Goal: Task Accomplishment & Management: Manage account settings

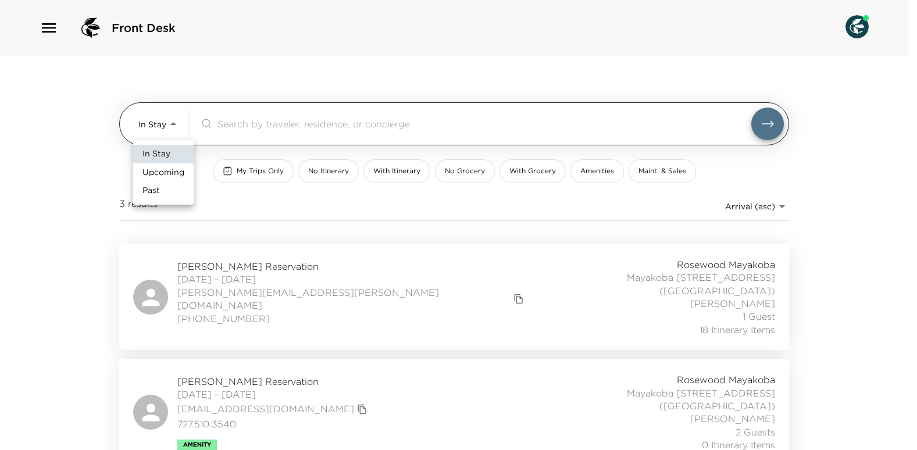
click at [176, 122] on body "Front Desk In Stay In-Stay ​ My Trips Only No Itinerary With Itinerary No Groce…" at bounding box center [458, 225] width 917 height 450
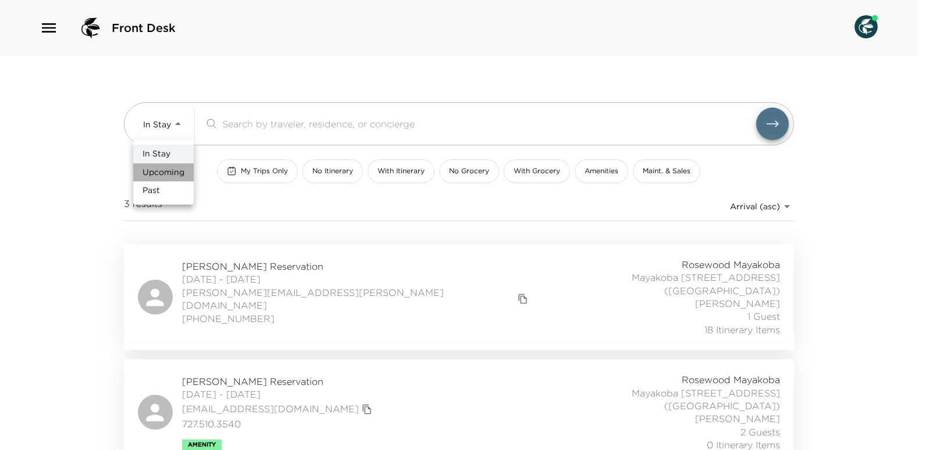
click at [166, 174] on span "Upcoming" at bounding box center [163, 173] width 42 height 12
type input "Upcoming"
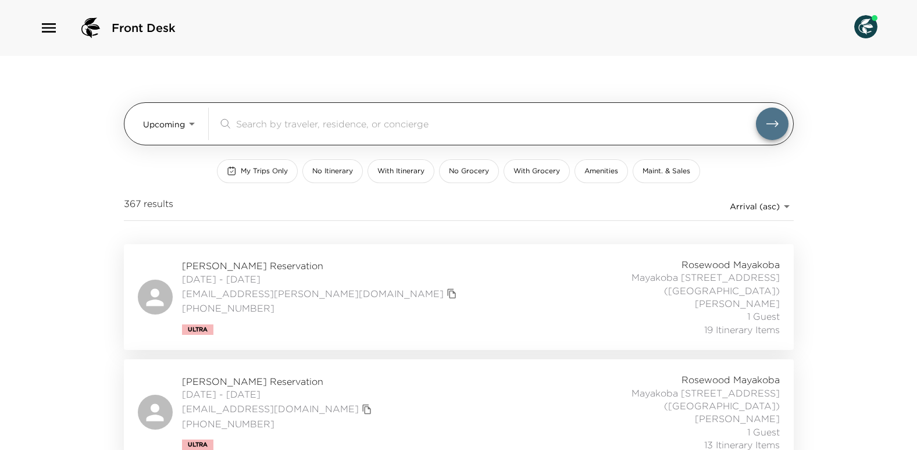
click at [270, 130] on input "search" at bounding box center [496, 123] width 520 height 13
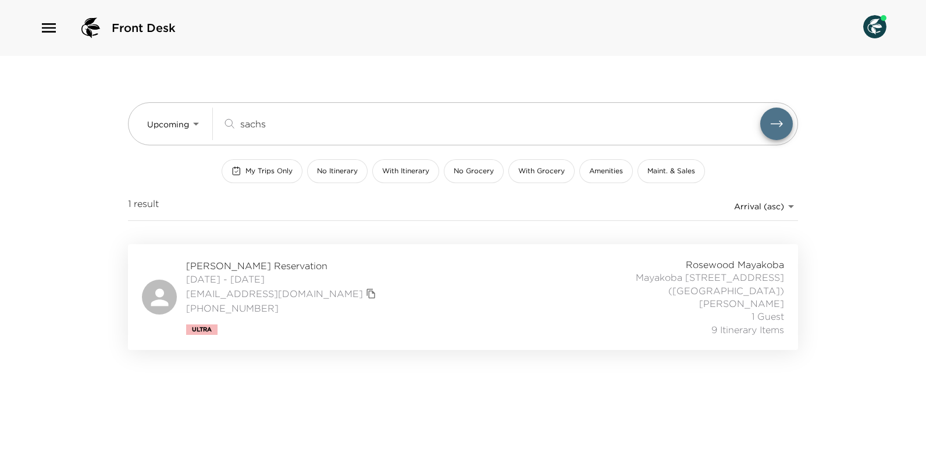
type input "sachs"
click at [228, 273] on span "[DATE] - [DATE]" at bounding box center [282, 279] width 193 height 13
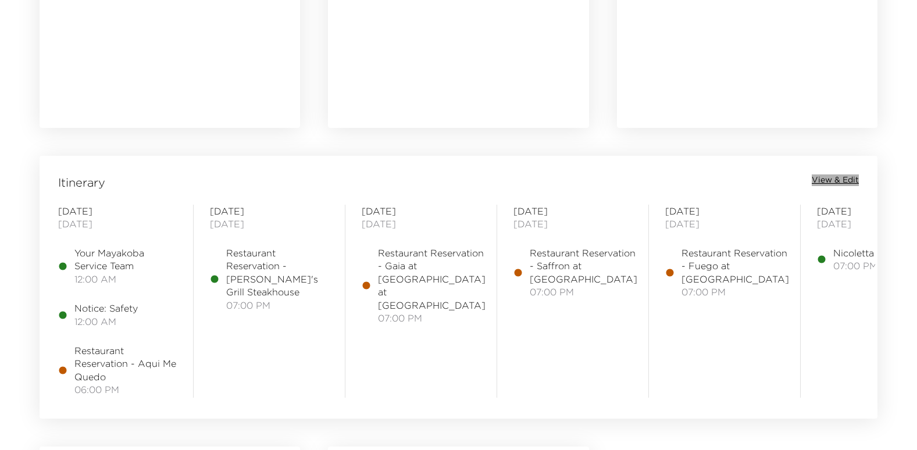
click at [844, 177] on span "View & Edit" at bounding box center [835, 180] width 47 height 12
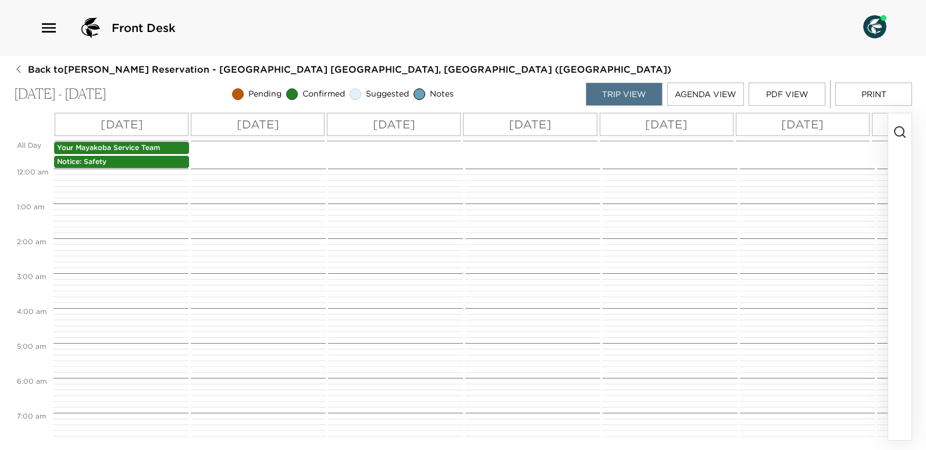
scroll to position [548, 0]
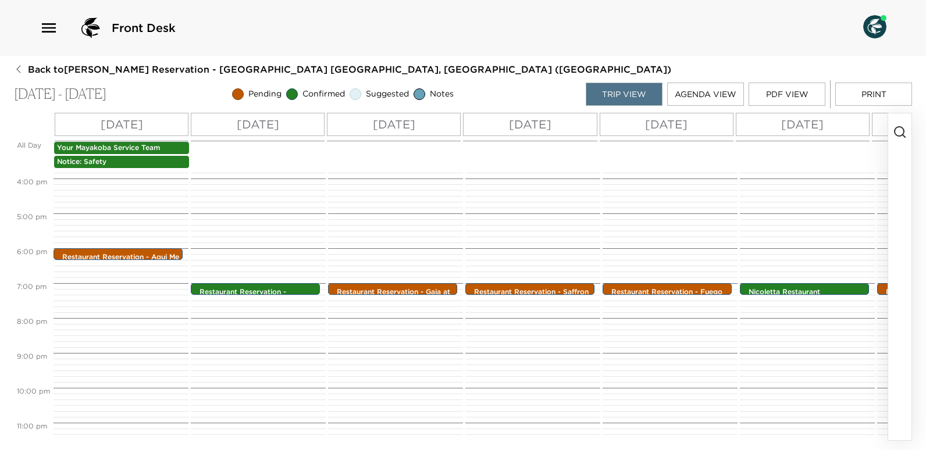
click at [399, 129] on p "Tue 10/28" at bounding box center [394, 124] width 42 height 17
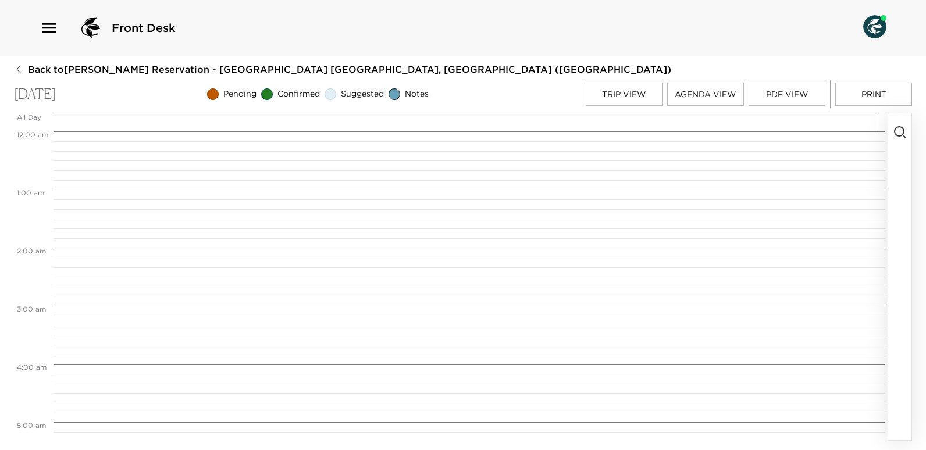
scroll to position [1088, 0]
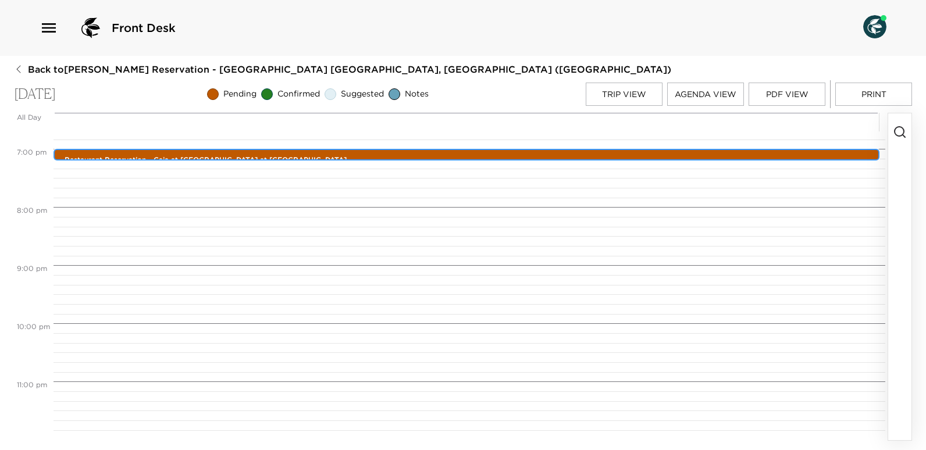
click at [312, 156] on p "Restaurant Reservation - Gaia at Maykana at Fairmont" at bounding box center [470, 160] width 810 height 10
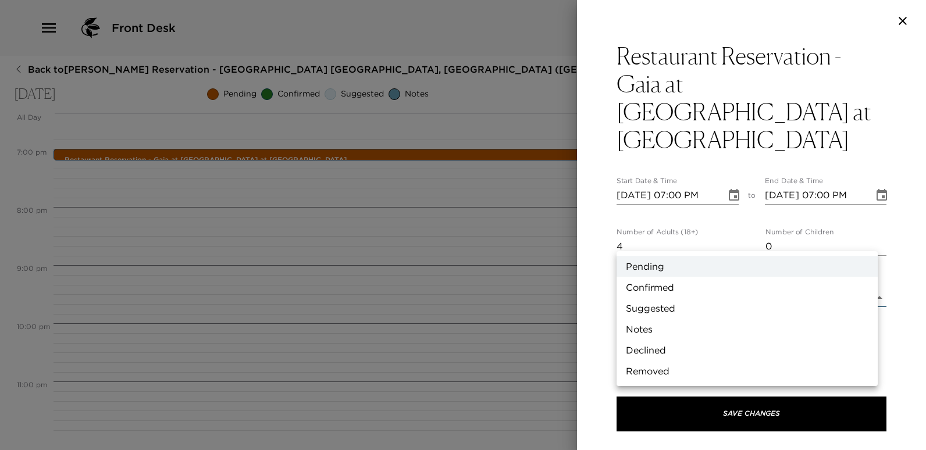
click at [871, 243] on body "Front Desk Back to Gene Sachs Reservation - Mayakoba 809 Riviera Maya, Mexico (…" at bounding box center [463, 225] width 926 height 450
click at [653, 290] on li "Confirmed" at bounding box center [746, 287] width 261 height 21
type input "Confirmed"
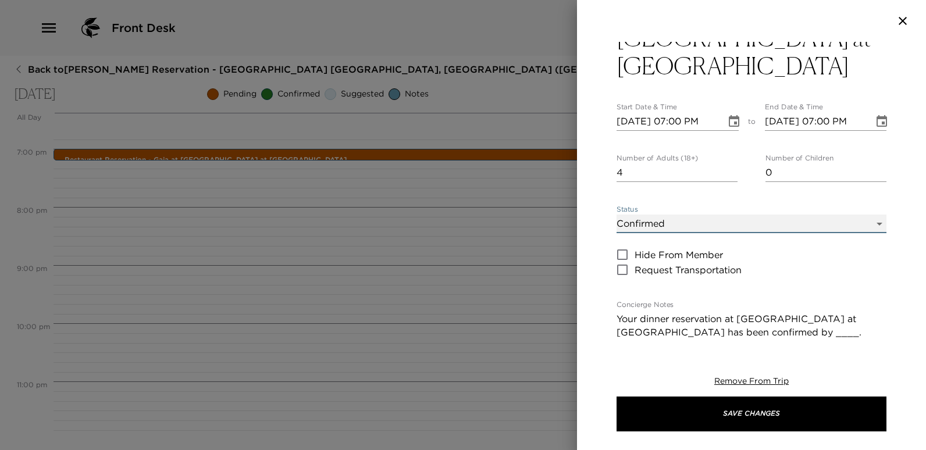
scroll to position [174, 0]
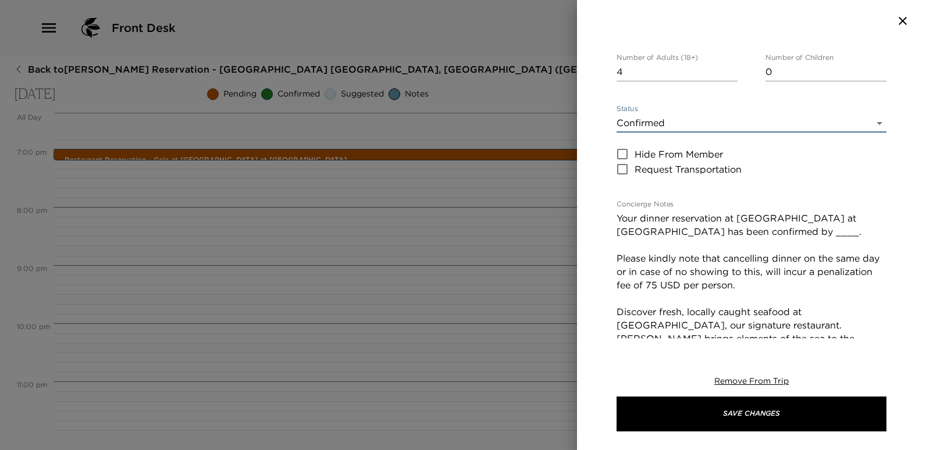
click at [702, 212] on textarea "Your dinner reservation at Gaia at Fairmont has been confirmed by ____. Please …" at bounding box center [751, 312] width 270 height 201
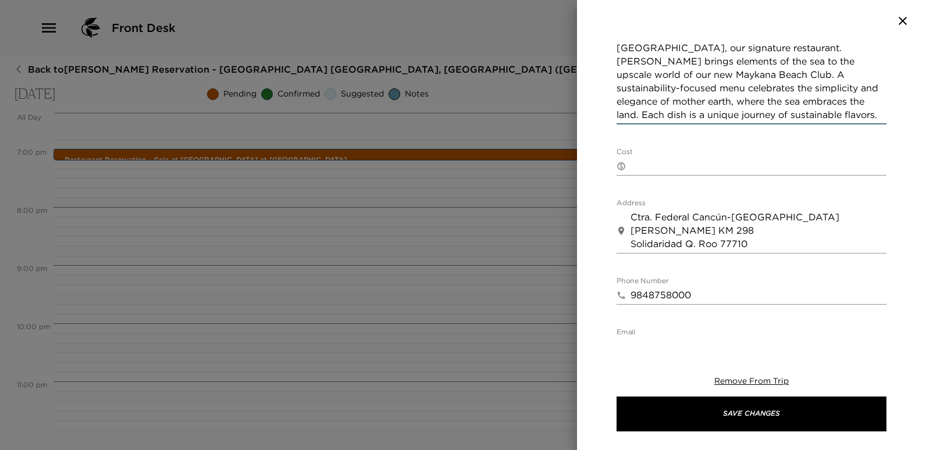
scroll to position [632, 0]
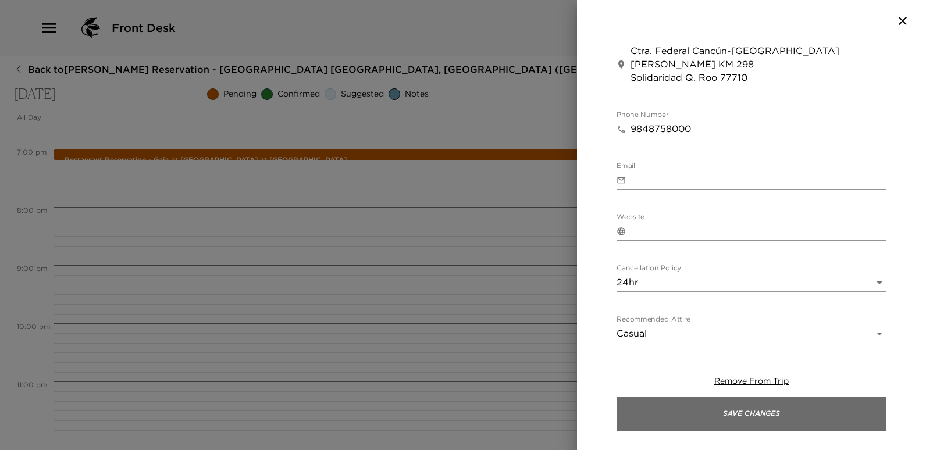
type textarea "Your dinner reservation at Gaia at Fairmont has been confirmed by Wendy. Please…"
click at [760, 419] on button "Save Changes" at bounding box center [751, 414] width 270 height 35
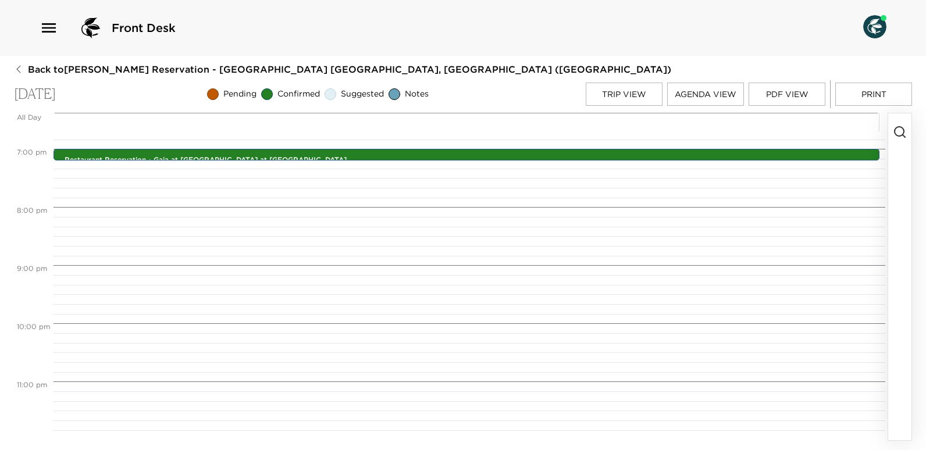
click at [636, 84] on button "Trip View" at bounding box center [624, 94] width 77 height 23
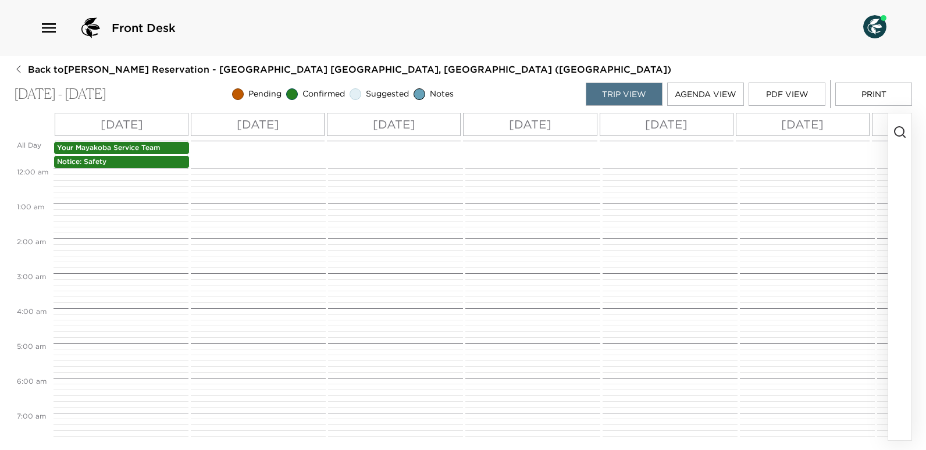
scroll to position [575, 0]
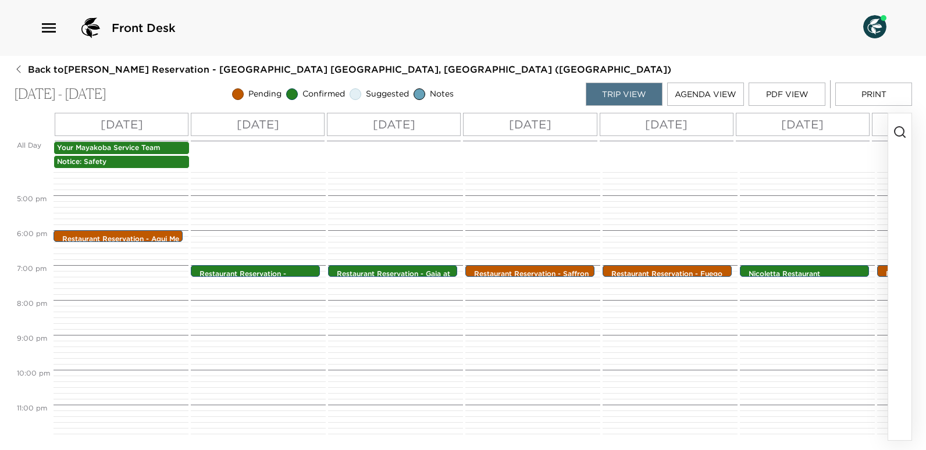
click at [686, 118] on p "Thu 10/30" at bounding box center [666, 124] width 42 height 17
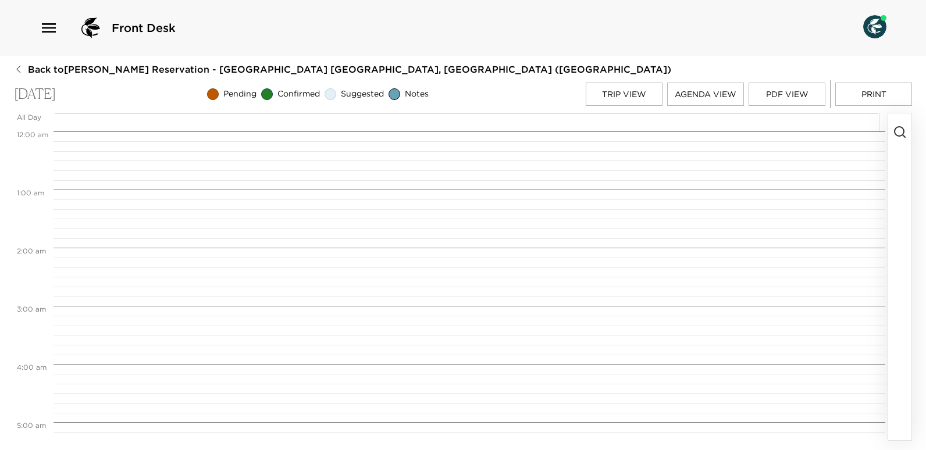
scroll to position [1088, 0]
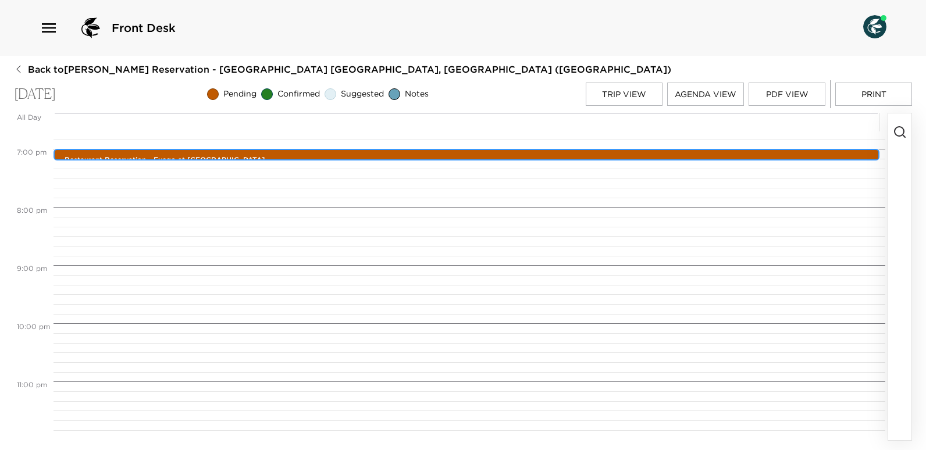
click at [304, 158] on p "Restaurant Reservation - Fuego at Maykana Fairmont" at bounding box center [470, 160] width 810 height 10
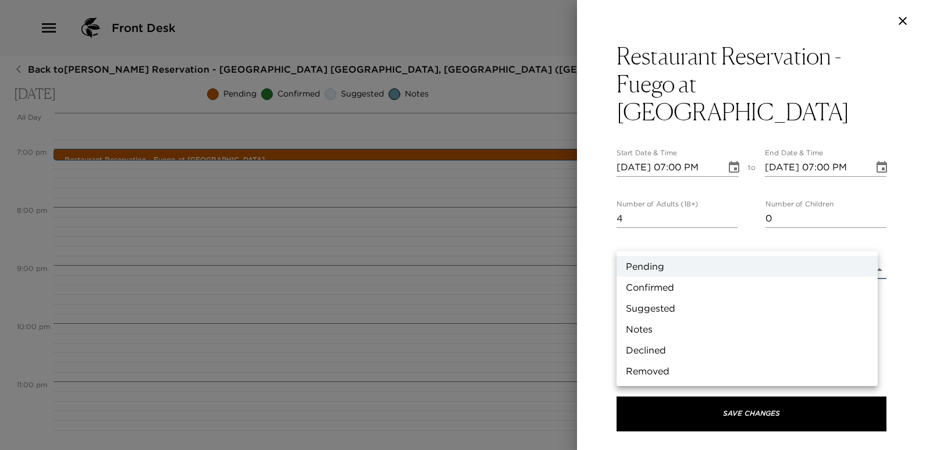
click at [870, 242] on body "Front Desk Back to Gene Sachs Reservation - Mayakoba 809 Riviera Maya, Mexico (…" at bounding box center [463, 225] width 926 height 450
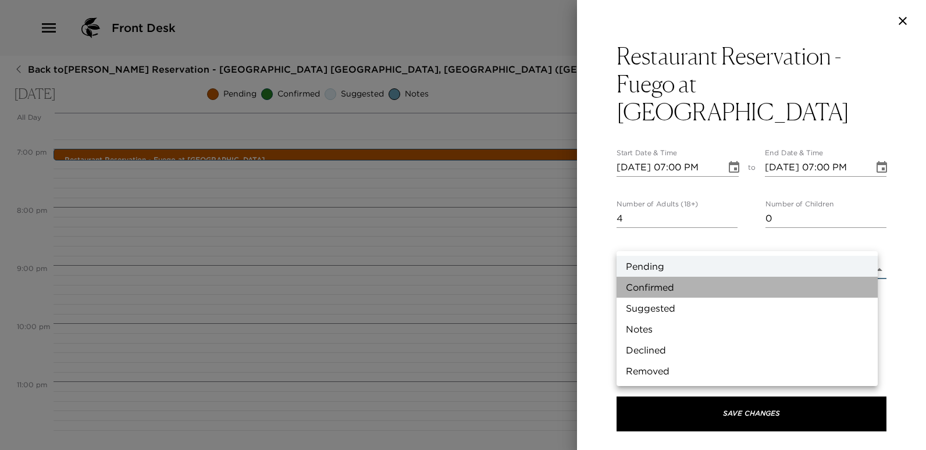
click at [657, 288] on li "Confirmed" at bounding box center [746, 287] width 261 height 21
type input "Confirmed"
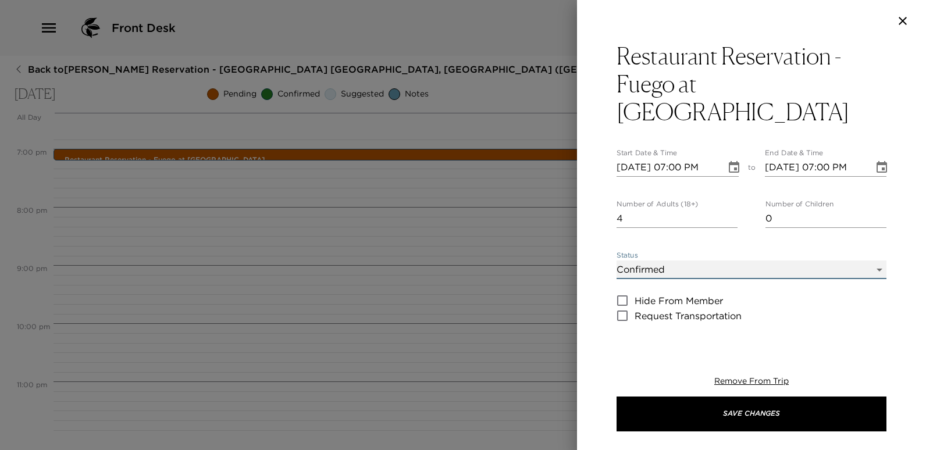
scroll to position [233, 0]
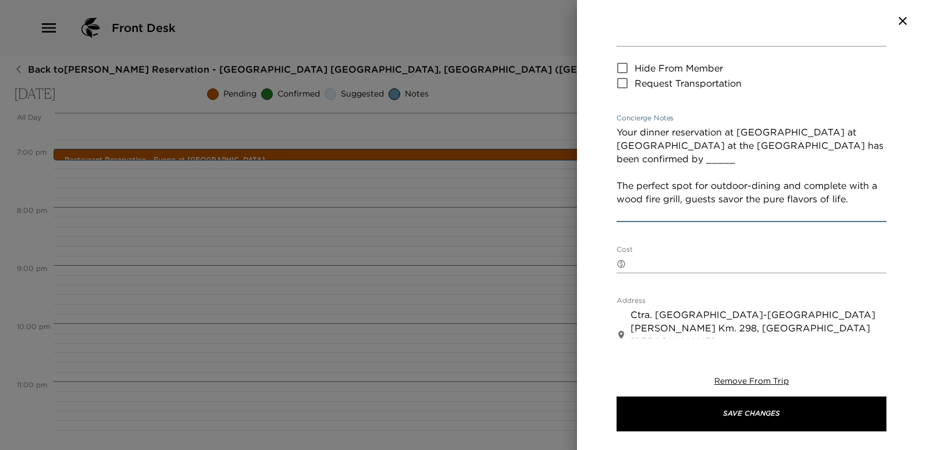
click at [797, 126] on textarea "Your dinner reservation at Fuego at Maykana at the Fairmont has been confirmed …" at bounding box center [751, 173] width 270 height 94
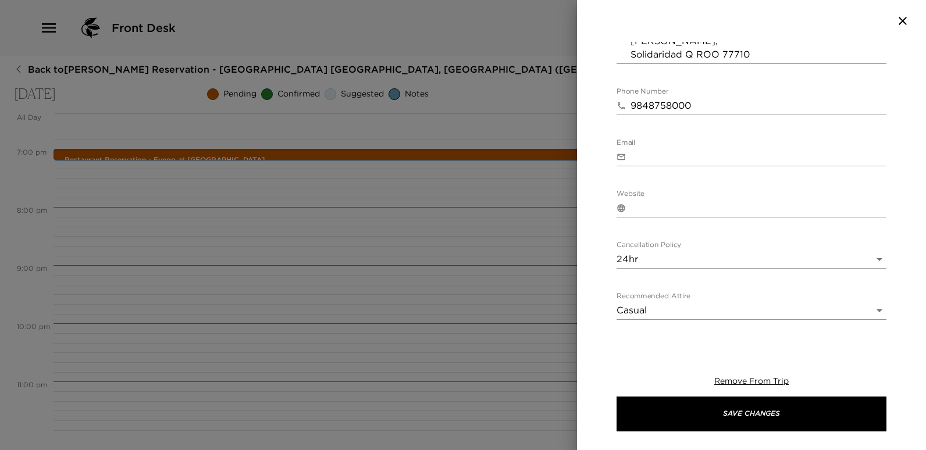
scroll to position [538, 0]
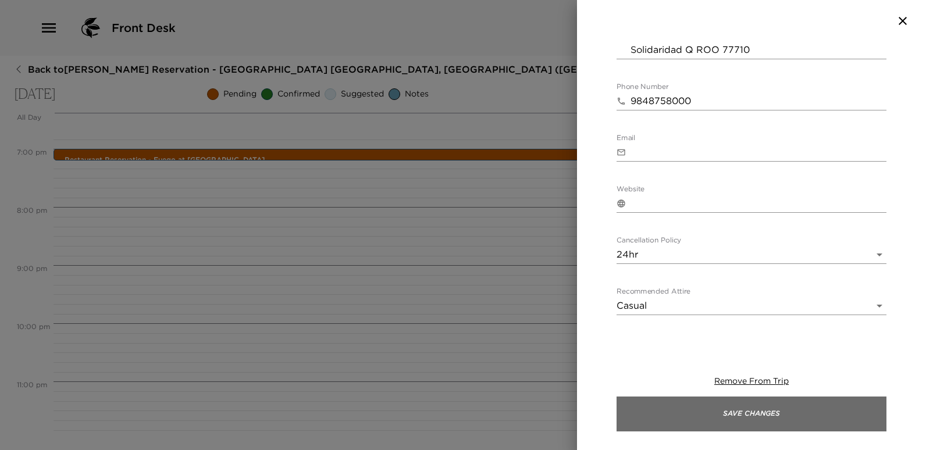
type textarea "Your dinner reservation at Fuego at Maykana at the Fairmont has been confirmed …"
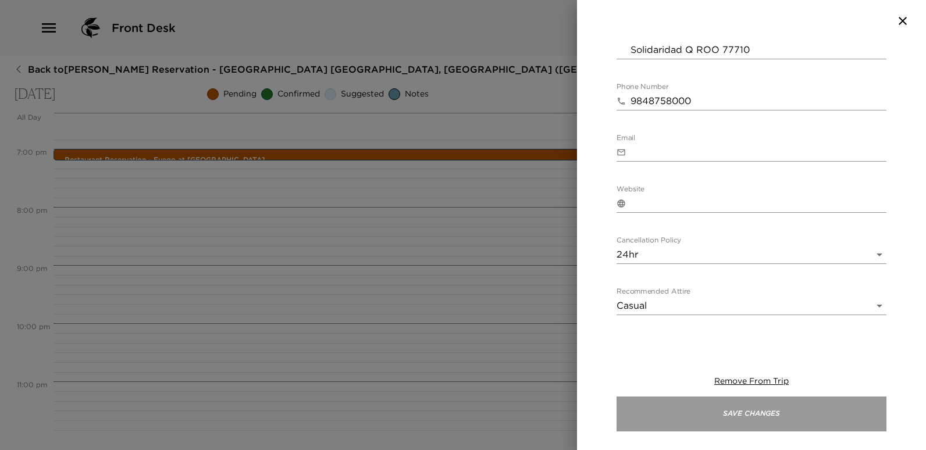
click at [744, 421] on button "Save Changes" at bounding box center [751, 414] width 270 height 35
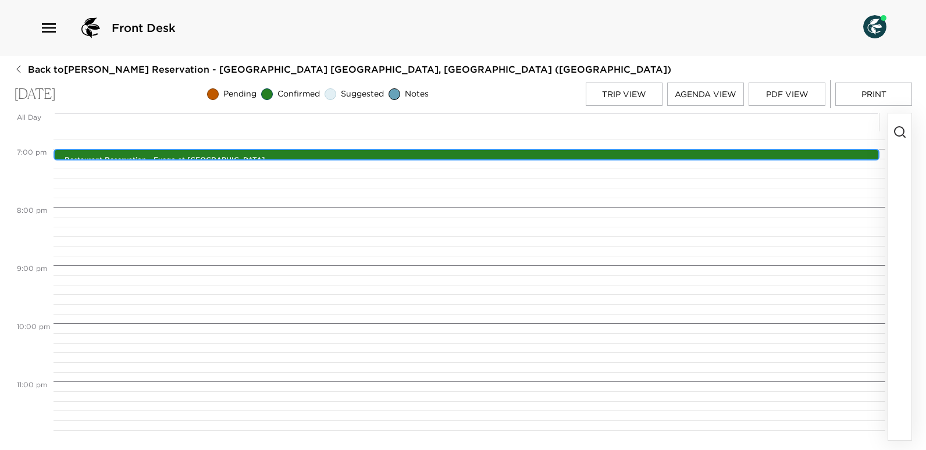
scroll to position [855, 0]
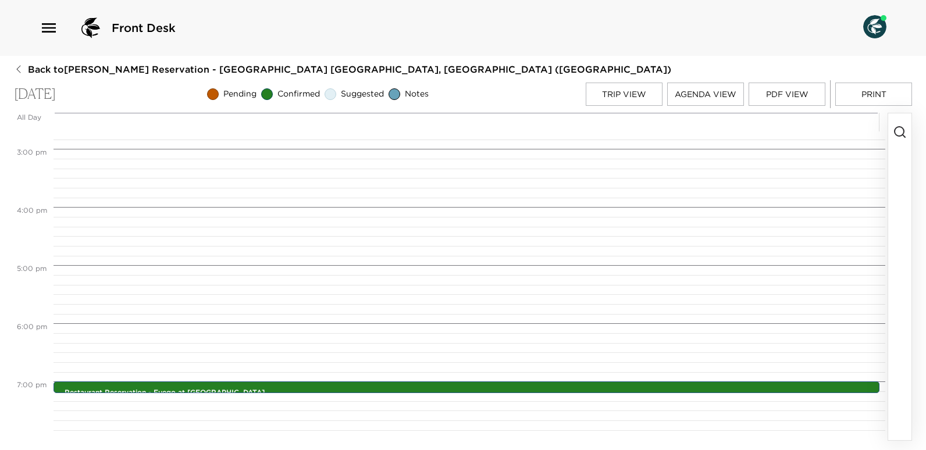
click at [610, 96] on button "Trip View" at bounding box center [624, 94] width 77 height 23
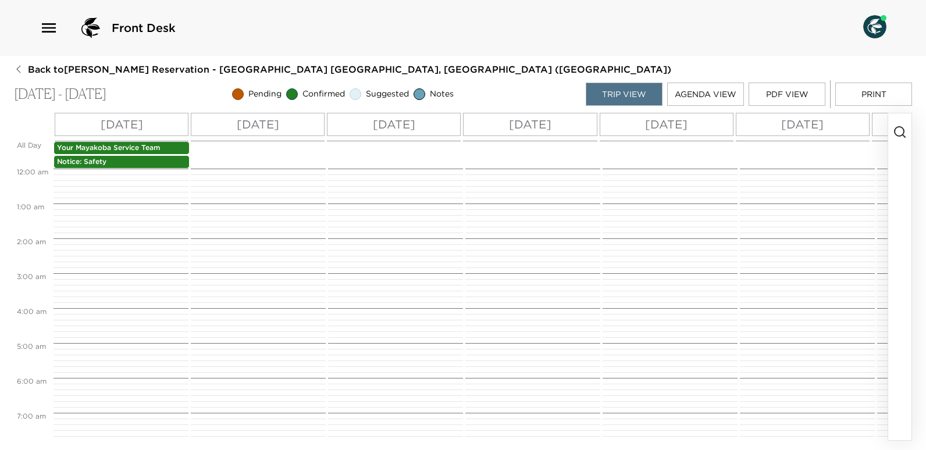
scroll to position [575, 0]
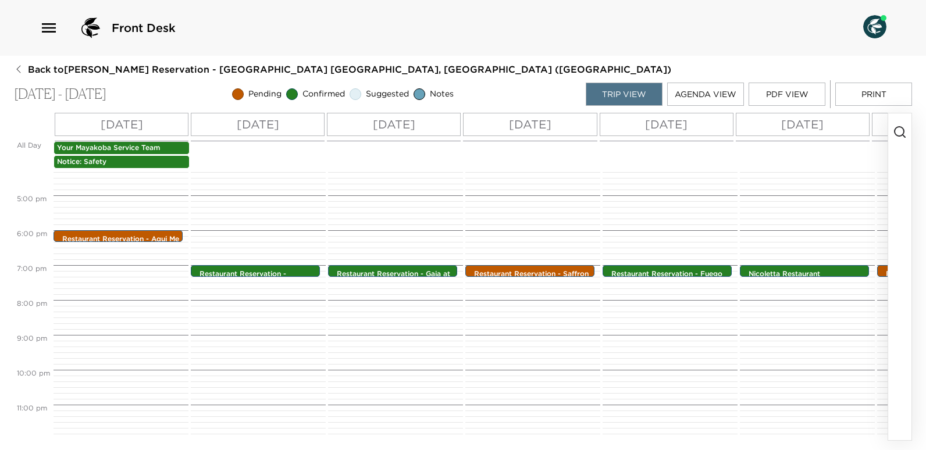
click at [704, 94] on button "Agenda View" at bounding box center [705, 94] width 77 height 23
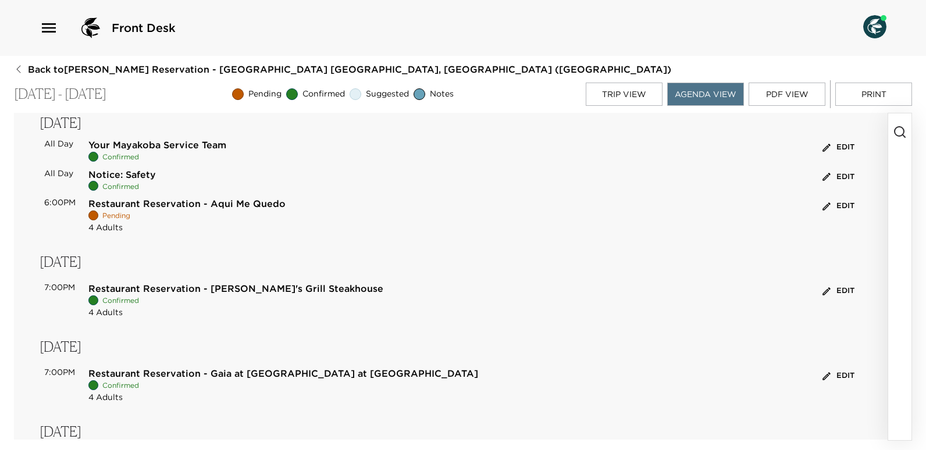
scroll to position [0, 0]
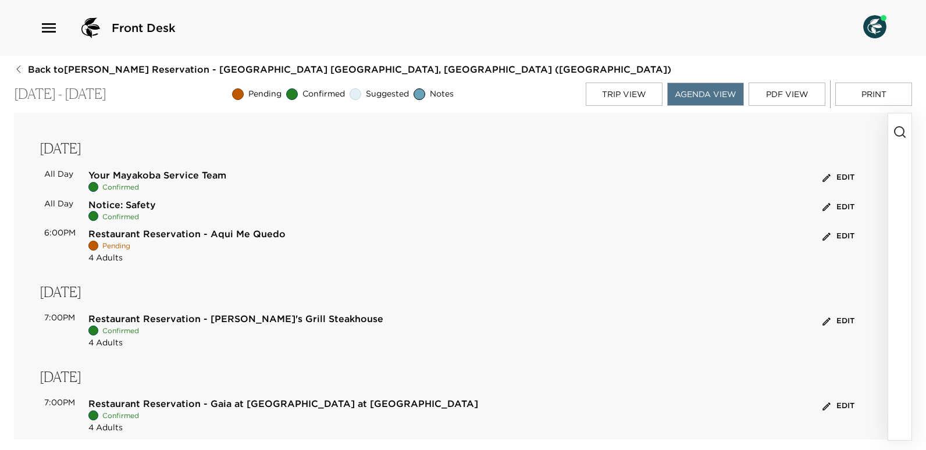
click at [783, 92] on button "PDF View" at bounding box center [787, 94] width 77 height 23
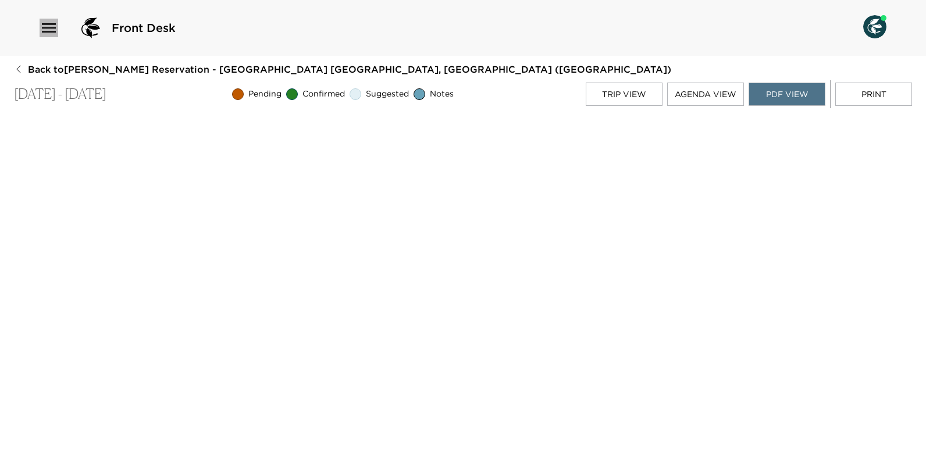
click at [48, 26] on icon "button" at bounding box center [49, 28] width 19 height 19
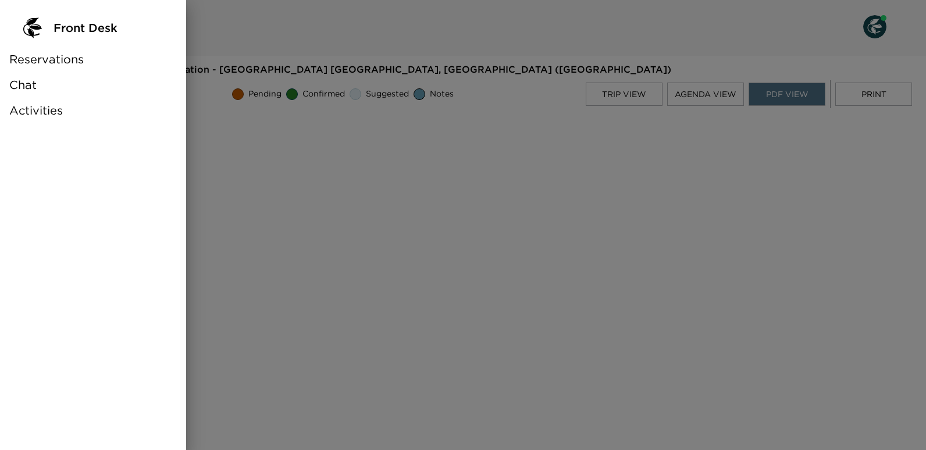
click at [55, 57] on span "Reservations" at bounding box center [46, 59] width 74 height 16
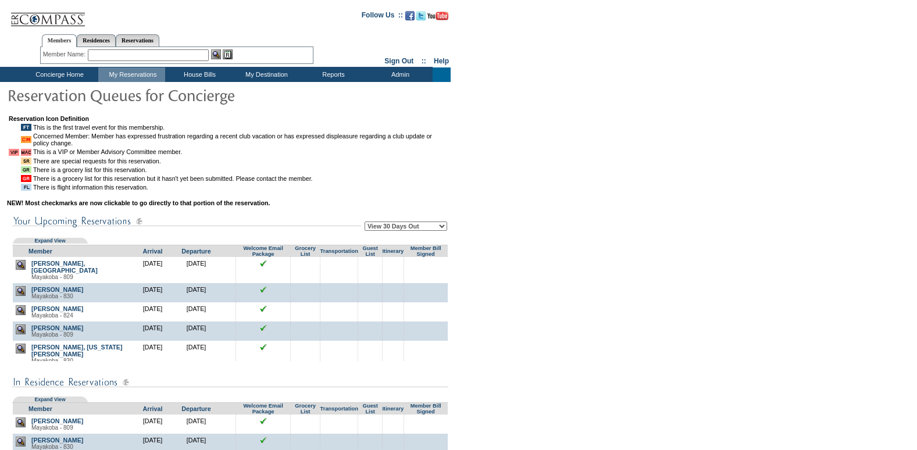
scroll to position [116, 0]
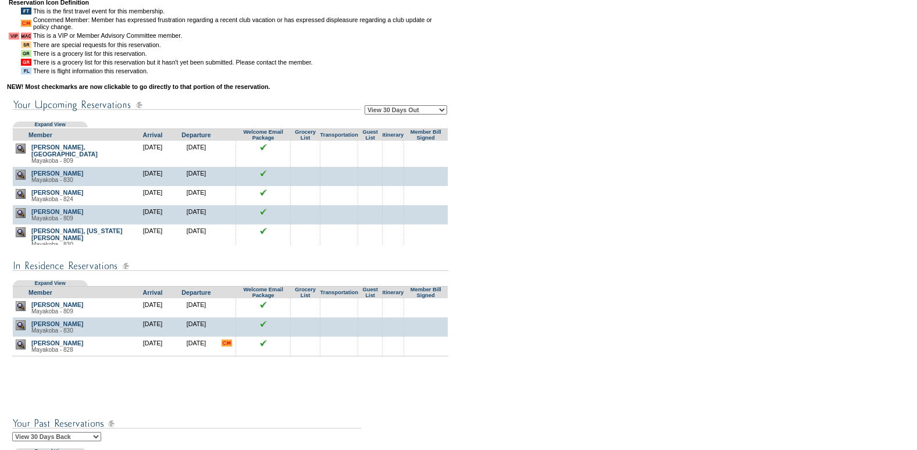
click at [20, 173] on img at bounding box center [21, 175] width 10 height 10
